Goal: Task Accomplishment & Management: Manage account settings

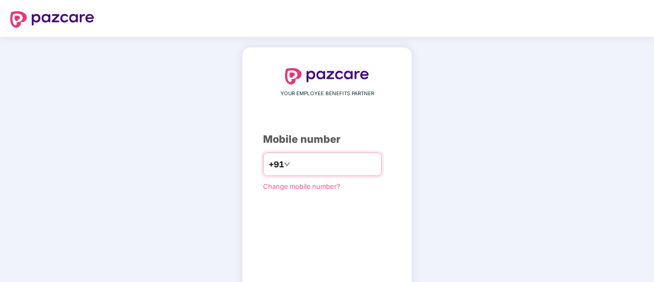
click at [296, 167] on input "number" at bounding box center [334, 164] width 84 height 16
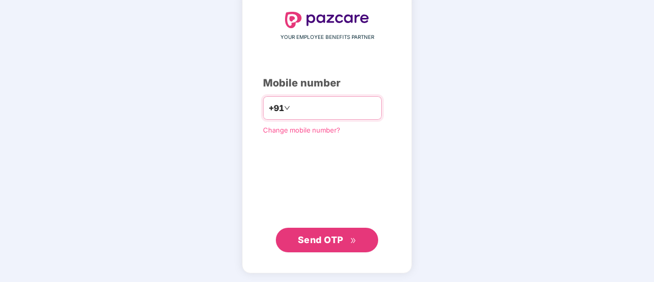
type input "**********"
click at [326, 237] on span "Send OTP" at bounding box center [321, 239] width 46 height 11
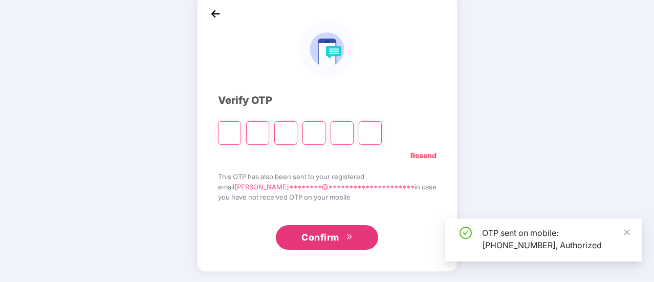
scroll to position [51, 0]
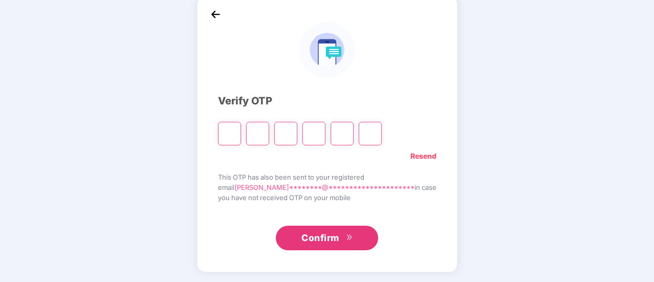
type input "*"
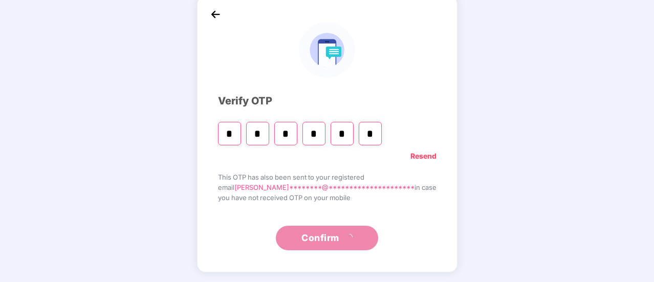
type input "*"
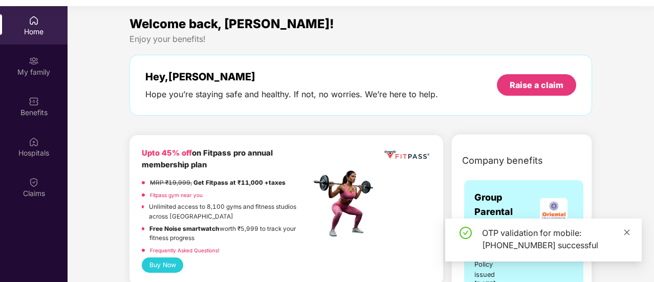
click at [625, 229] on icon "close" at bounding box center [626, 232] width 7 height 7
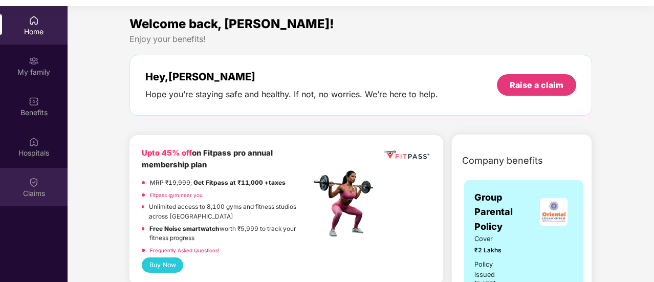
click at [29, 184] on img at bounding box center [34, 182] width 10 height 10
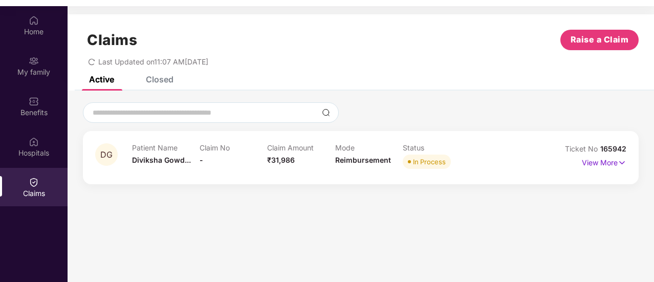
click at [632, 159] on div "DG Patient Name [PERSON_NAME]... Claim No - Claim Amount ₹31,986 Mode Reimburse…" at bounding box center [361, 157] width 556 height 53
click at [590, 161] on p "View More" at bounding box center [604, 162] width 45 height 14
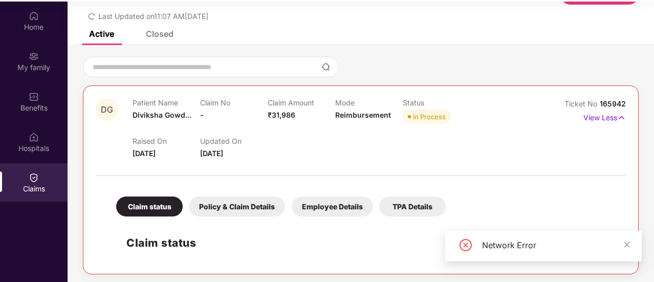
scroll to position [57, 0]
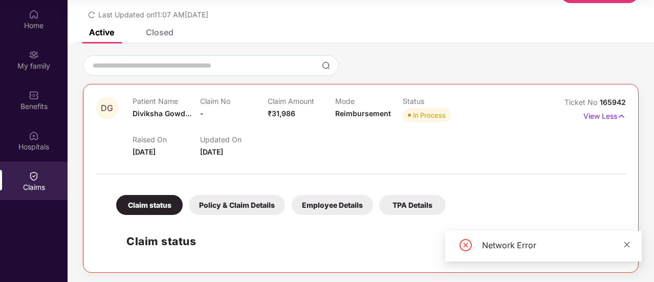
click at [627, 243] on icon "close" at bounding box center [626, 244] width 7 height 7
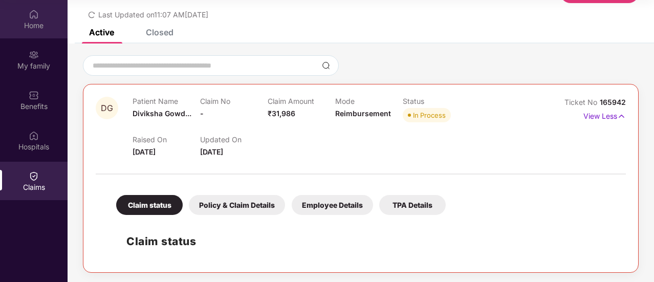
click at [34, 29] on div "Home" at bounding box center [34, 25] width 68 height 10
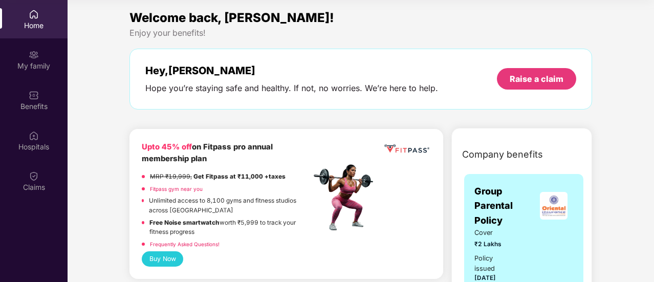
click at [500, 219] on span "Group Parental Policy" at bounding box center [504, 206] width 59 height 44
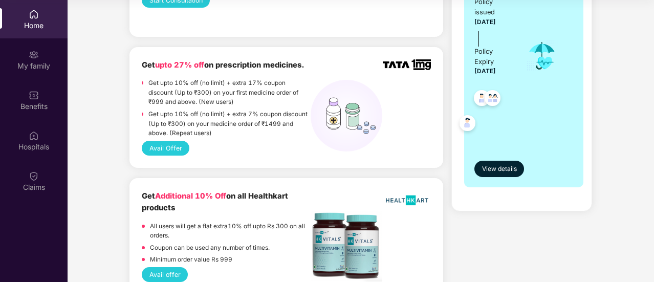
scroll to position [341, 0]
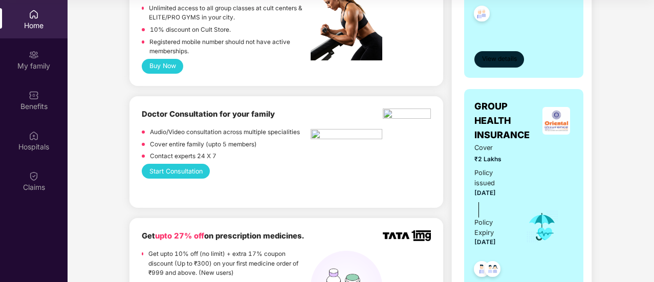
click at [486, 57] on span "View details" at bounding box center [499, 59] width 35 height 10
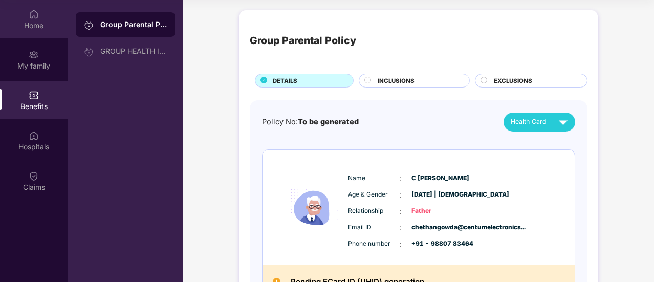
click at [31, 24] on div "Home" at bounding box center [34, 25] width 68 height 10
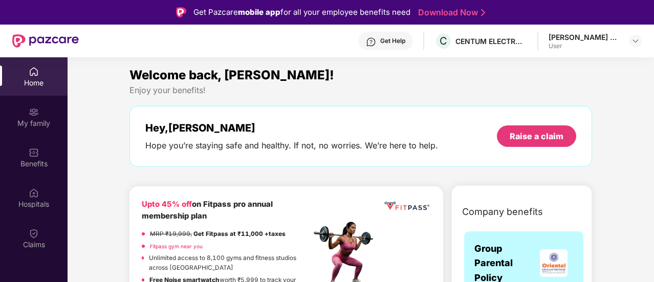
click at [627, 38] on div "[PERSON_NAME] C R User" at bounding box center [595, 41] width 93 height 18
click at [635, 43] on img at bounding box center [636, 41] width 8 height 8
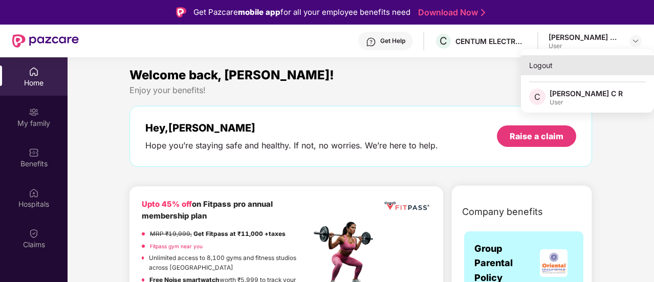
click at [531, 64] on div "Logout" at bounding box center [587, 65] width 133 height 20
